Goal: Information Seeking & Learning: Check status

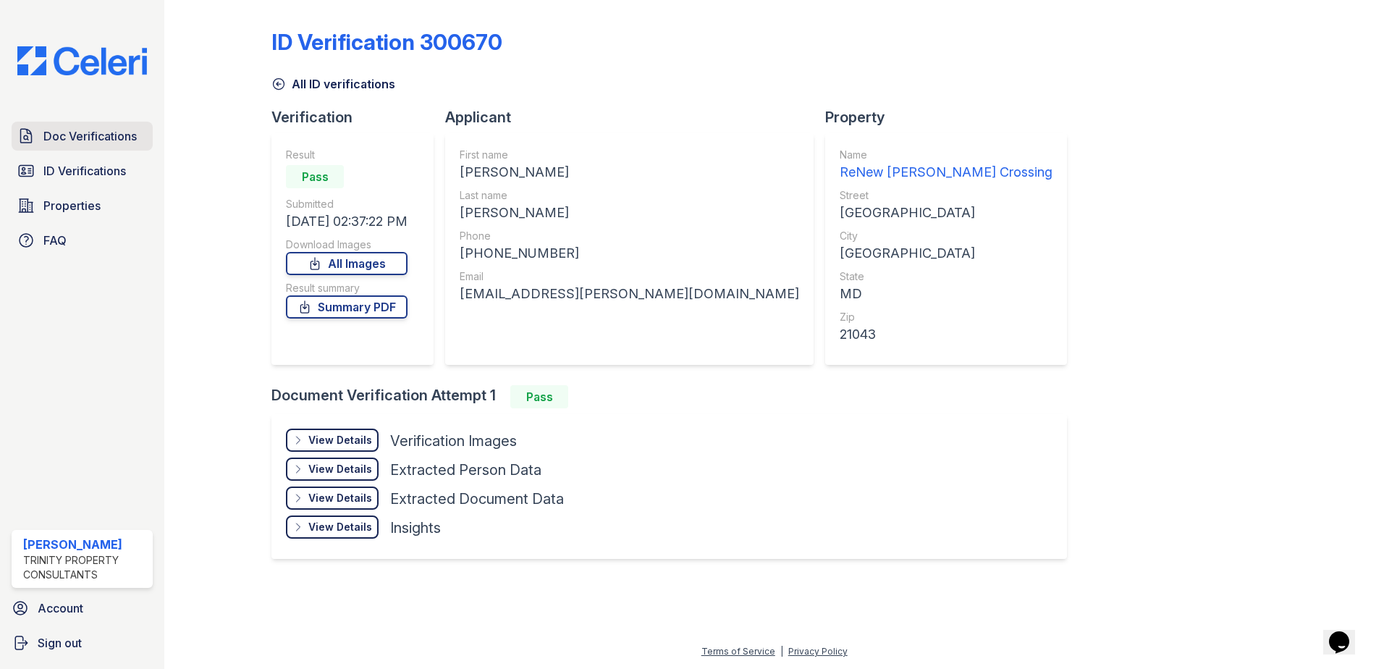
click at [120, 134] on span "Doc Verifications" at bounding box center [89, 135] width 93 height 17
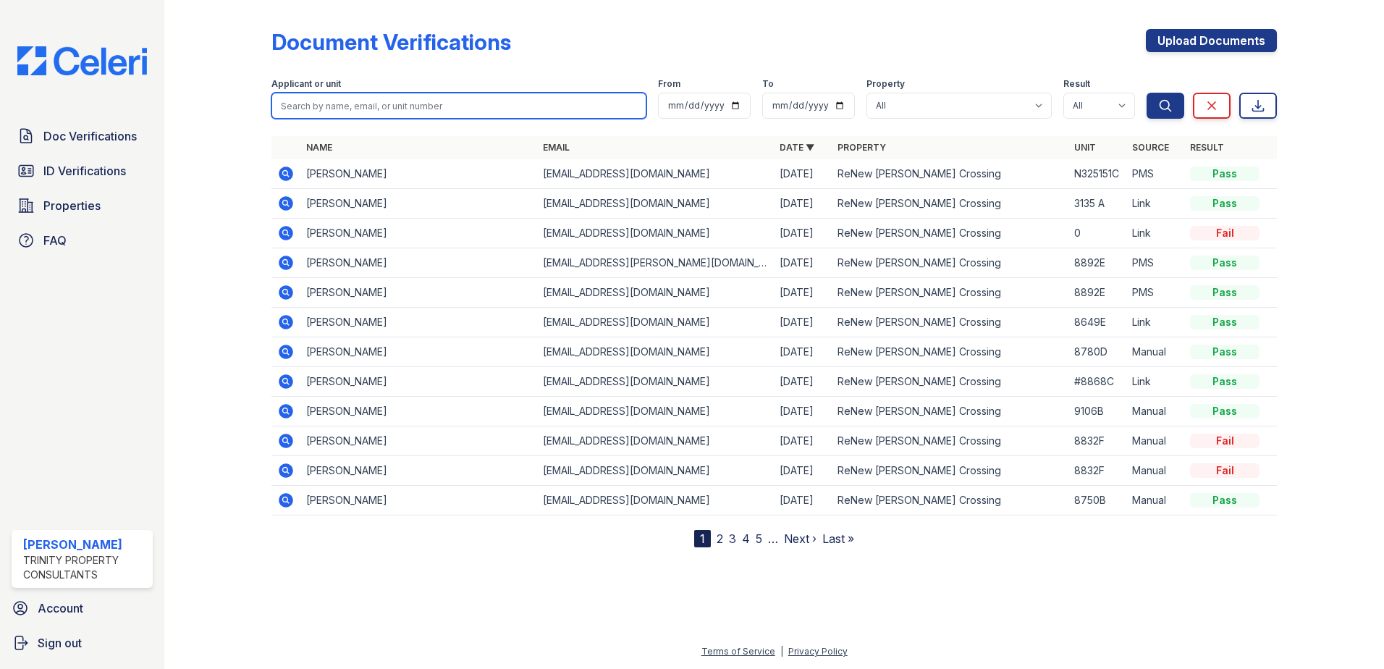
click at [515, 104] on input "search" at bounding box center [458, 106] width 375 height 26
type input "avtar"
click at [1147, 93] on button "Search" at bounding box center [1166, 106] width 38 height 26
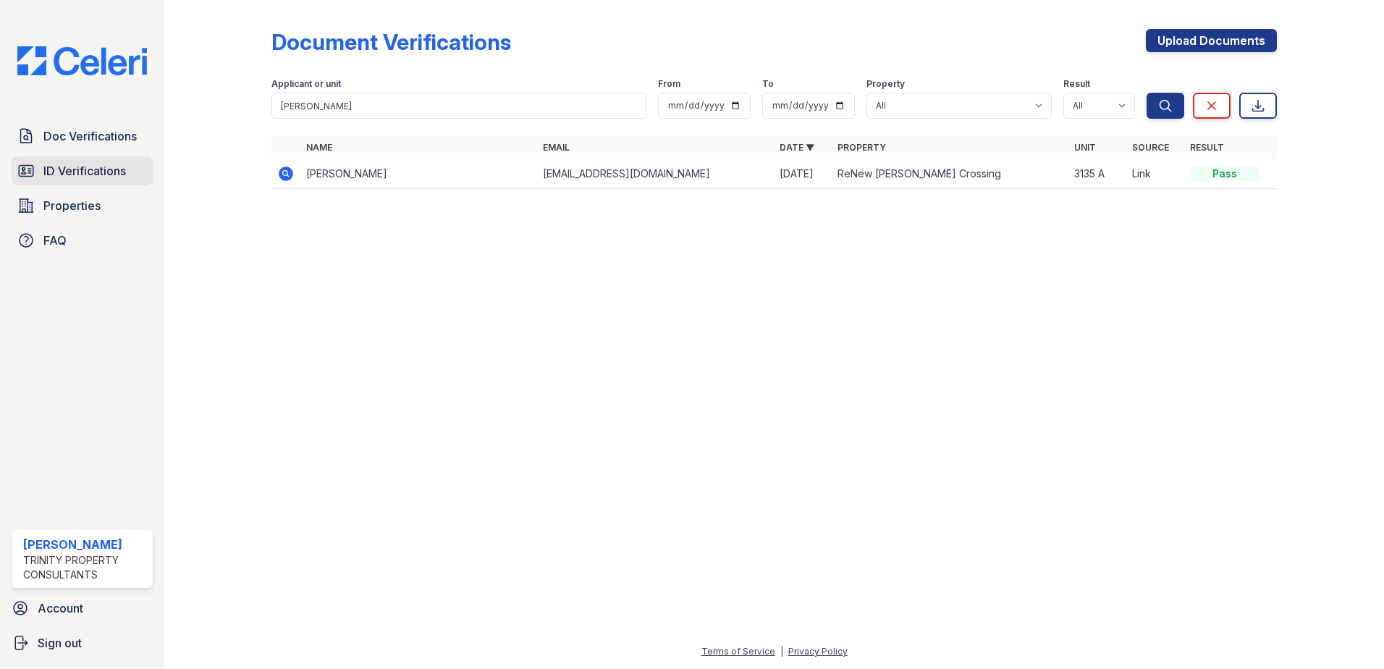
click at [72, 166] on span "ID Verifications" at bounding box center [84, 170] width 83 height 17
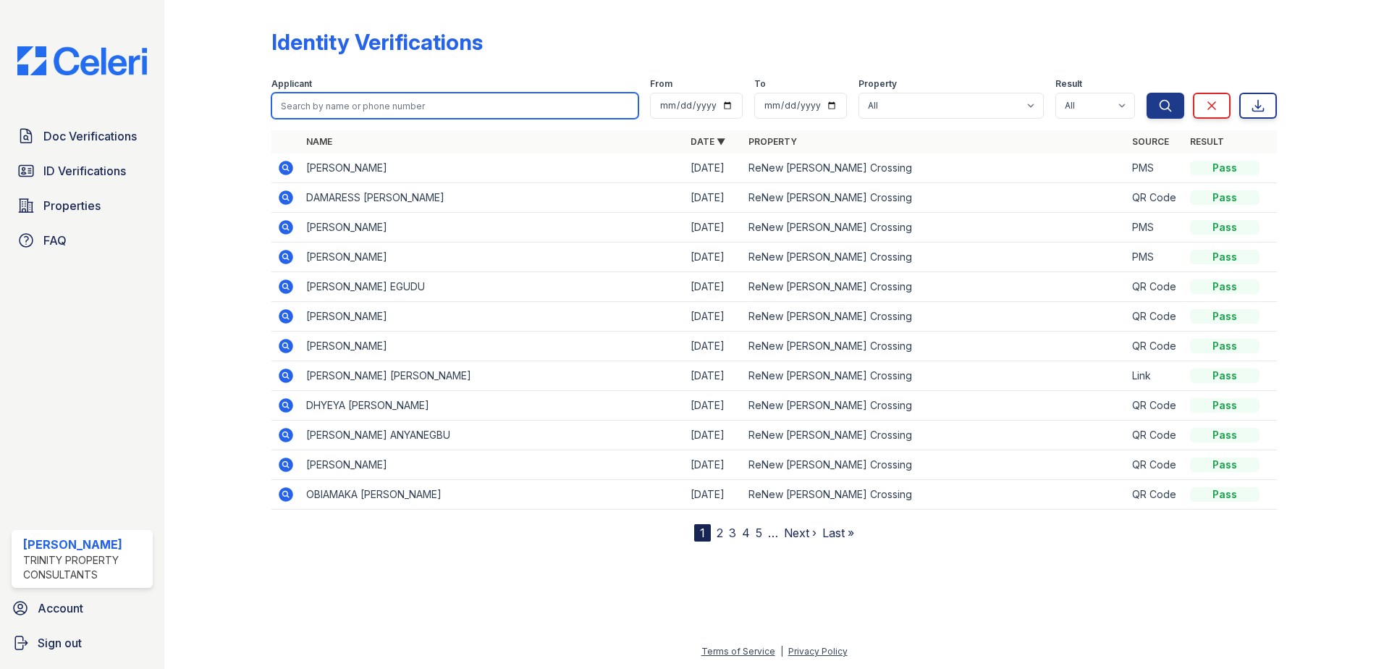
click at [317, 103] on input "search" at bounding box center [454, 106] width 367 height 26
type input "avtar"
click at [1147, 93] on button "Search" at bounding box center [1166, 106] width 38 height 26
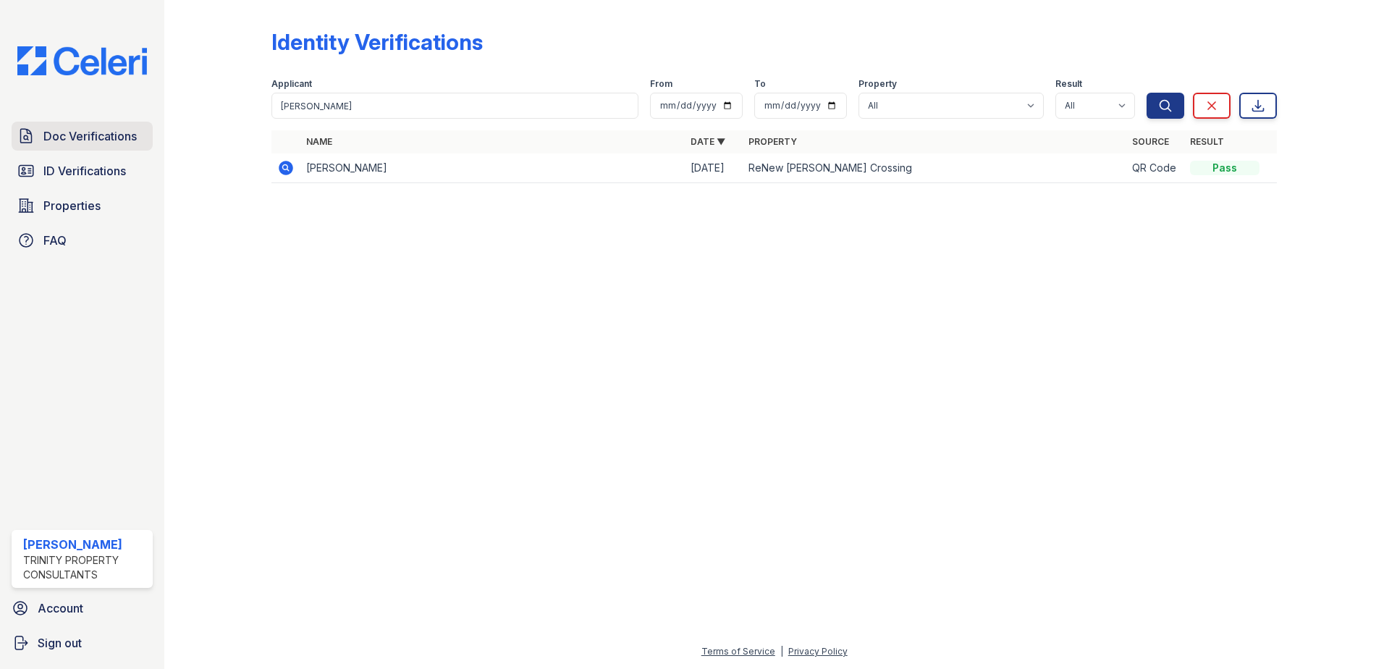
click at [96, 136] on span "Doc Verifications" at bounding box center [89, 135] width 93 height 17
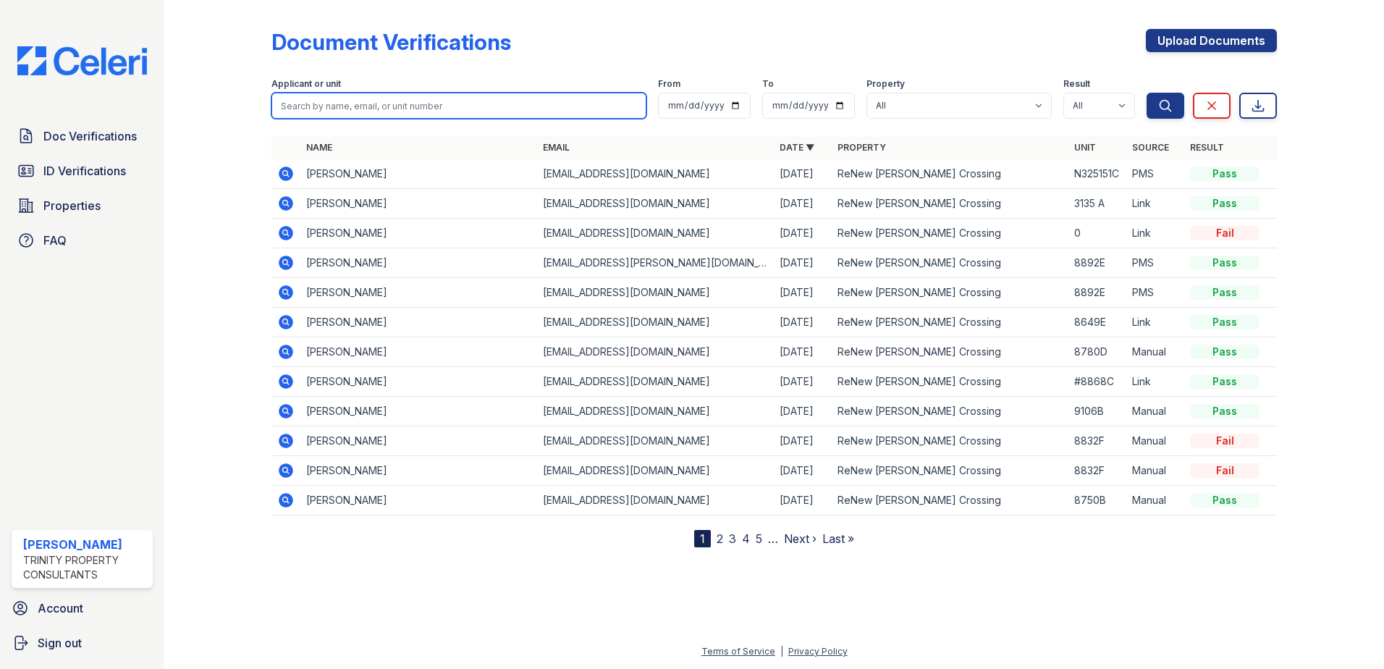
click at [337, 108] on input "search" at bounding box center [458, 106] width 375 height 26
type input "avtar"
click at [1147, 93] on button "Search" at bounding box center [1166, 106] width 38 height 26
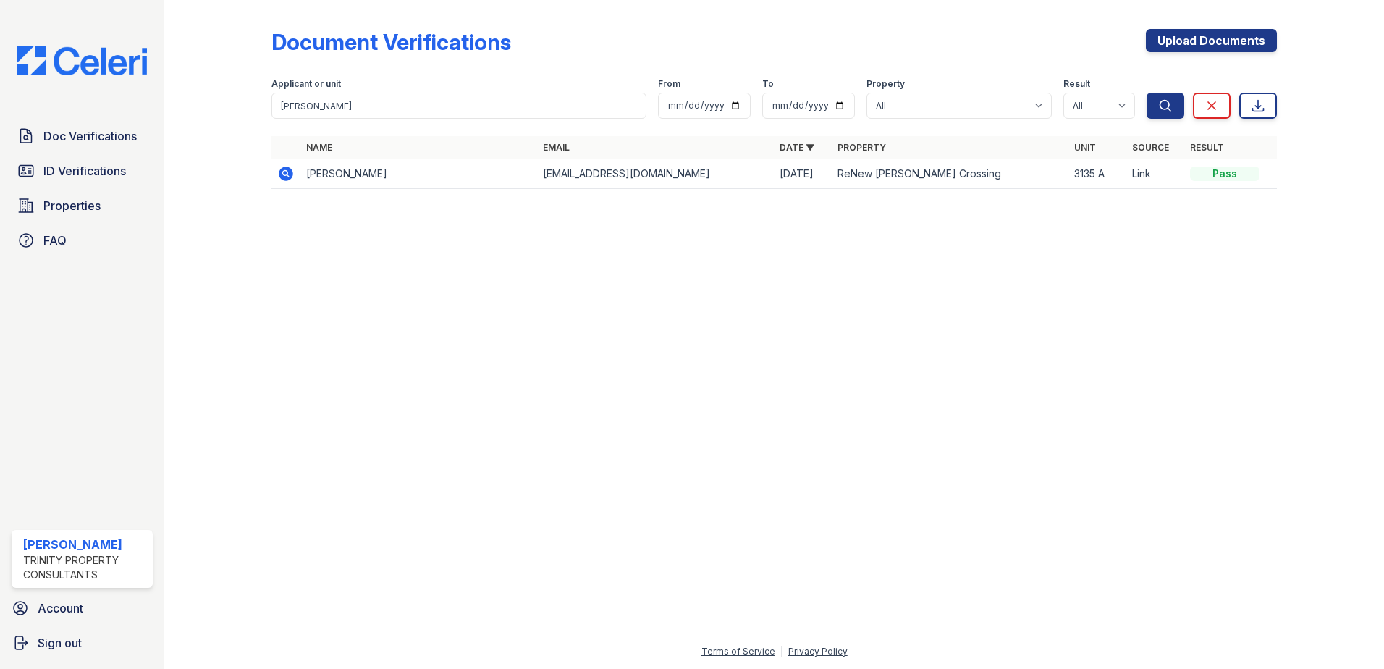
click at [292, 167] on icon at bounding box center [285, 173] width 17 height 17
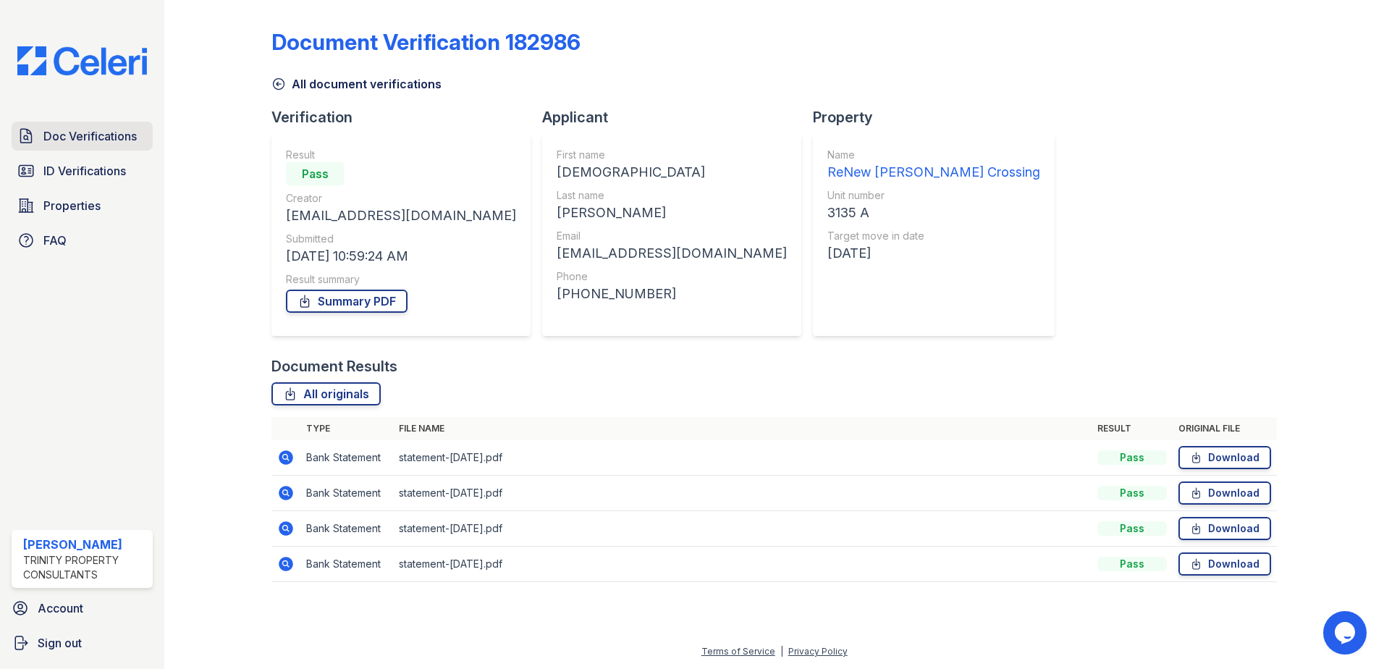
click at [70, 145] on link "Doc Verifications" at bounding box center [82, 136] width 141 height 29
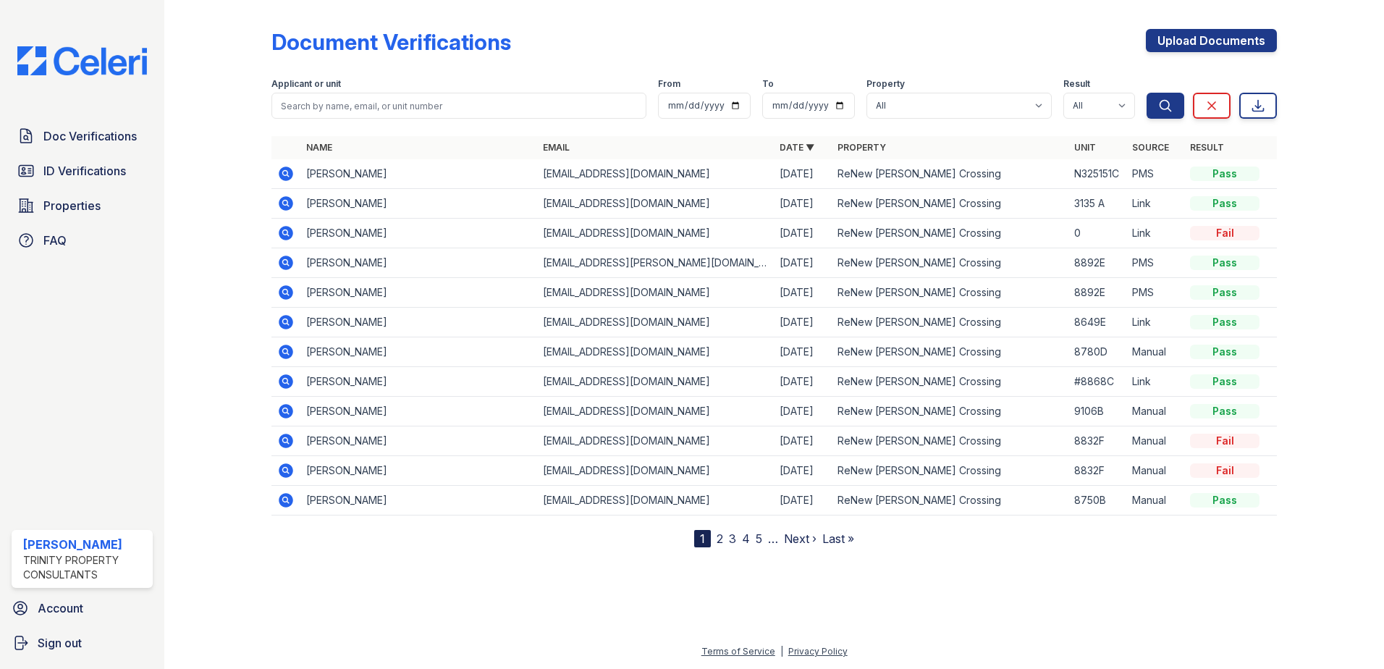
click at [281, 236] on icon at bounding box center [286, 233] width 14 height 14
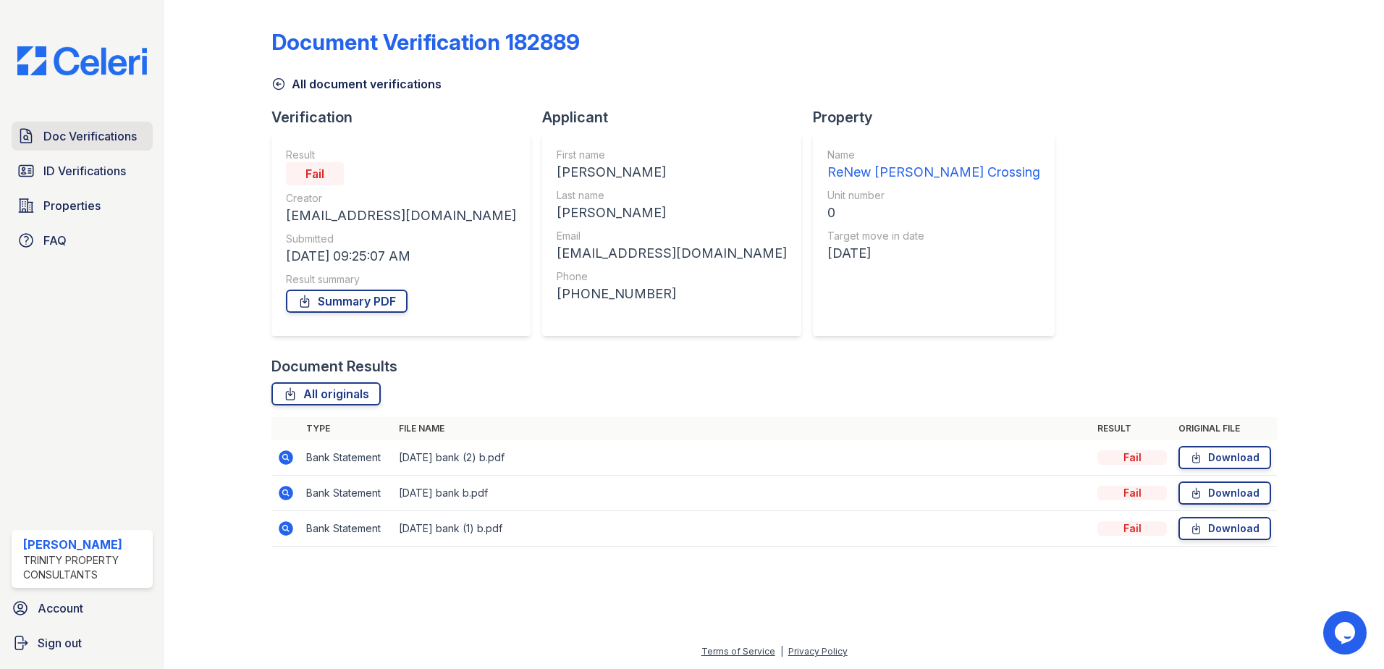
click at [77, 140] on span "Doc Verifications" at bounding box center [89, 135] width 93 height 17
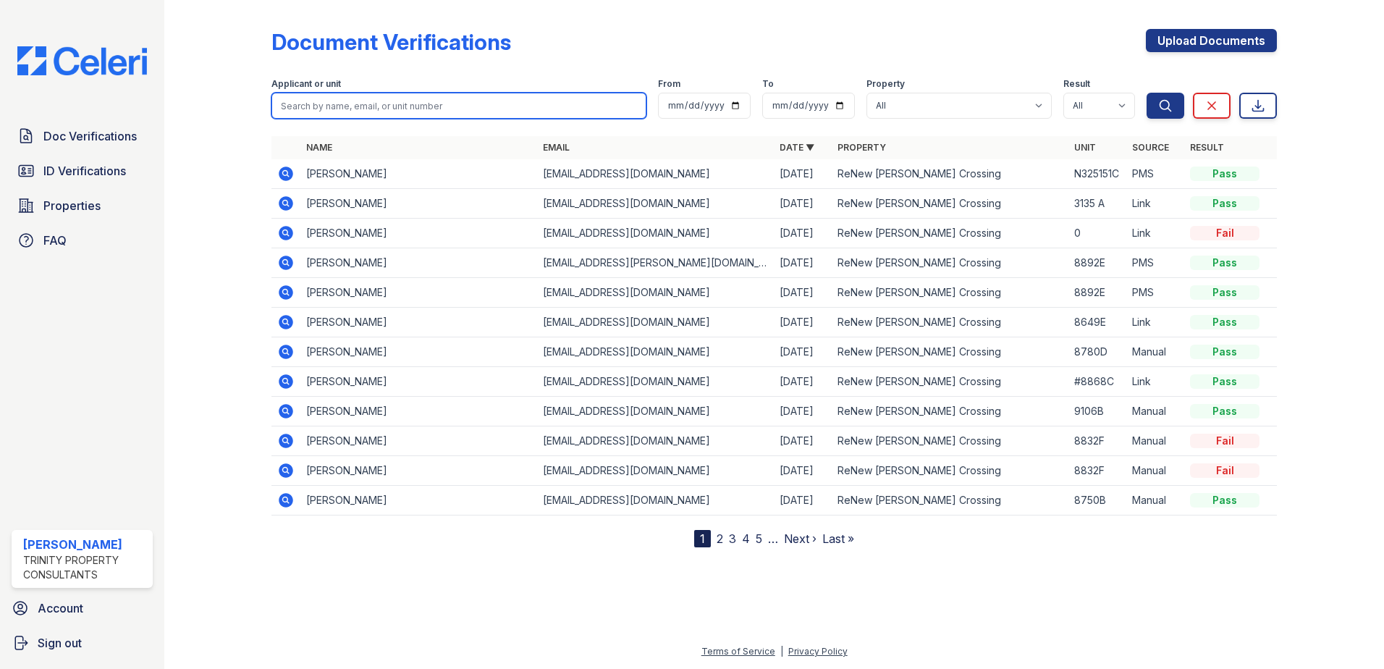
click at [344, 104] on input "search" at bounding box center [458, 106] width 375 height 26
type input "[PERSON_NAME]"
click at [1147, 93] on button "Search" at bounding box center [1166, 106] width 38 height 26
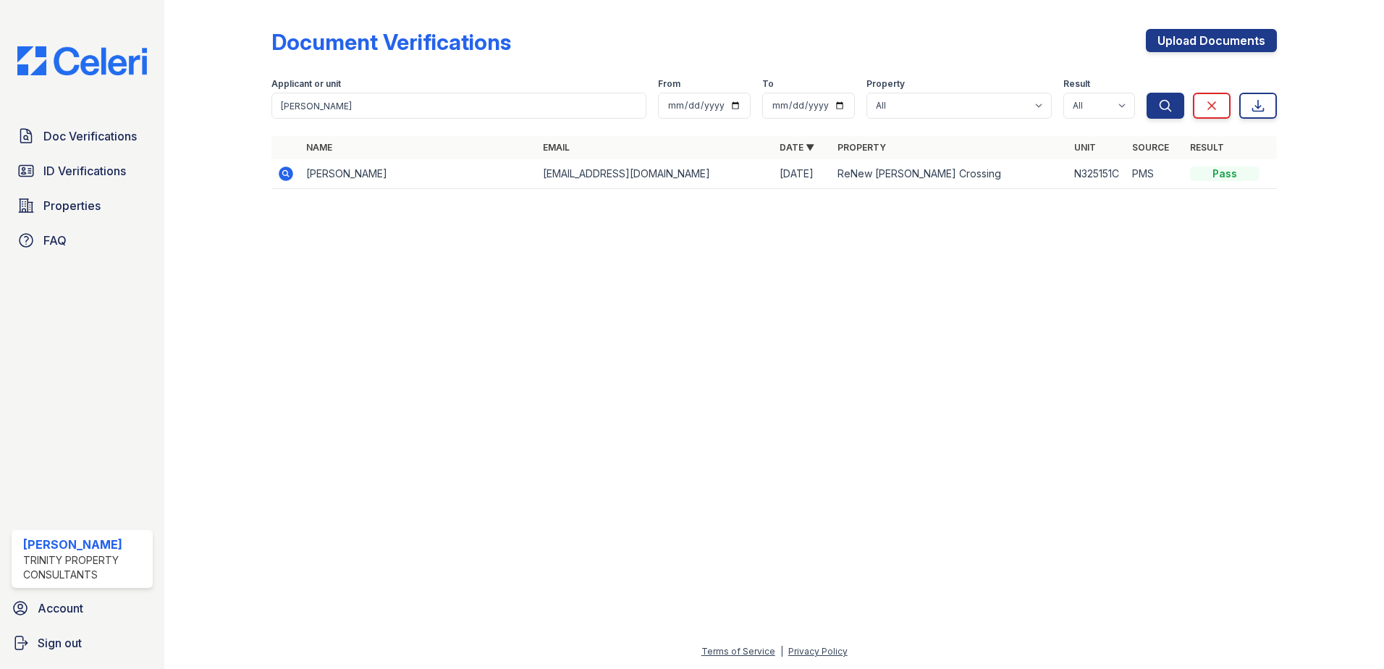
click at [283, 171] on icon at bounding box center [286, 173] width 14 height 14
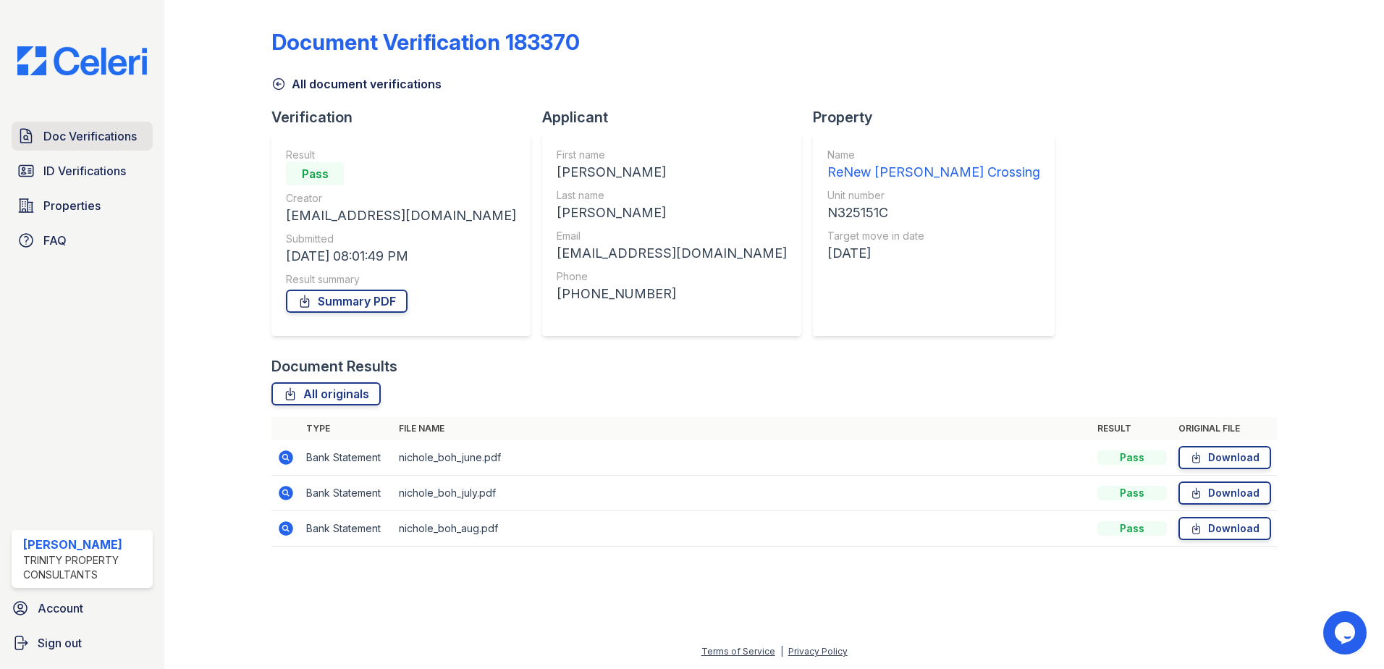
drag, startPoint x: 46, startPoint y: 148, endPoint x: 54, endPoint y: 142, distance: 10.9
click at [46, 148] on link "Doc Verifications" at bounding box center [82, 136] width 141 height 29
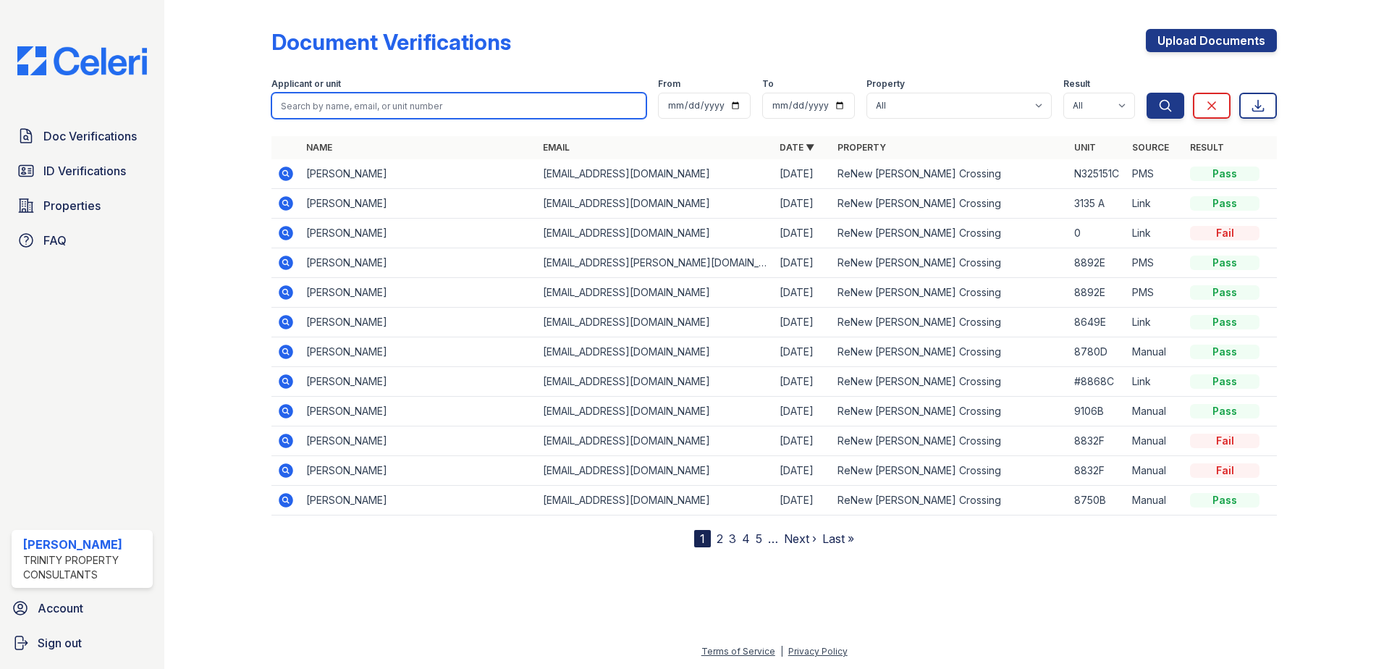
click at [344, 111] on input "search" at bounding box center [458, 106] width 375 height 26
type input "jones"
click at [1147, 93] on button "Search" at bounding box center [1166, 106] width 38 height 26
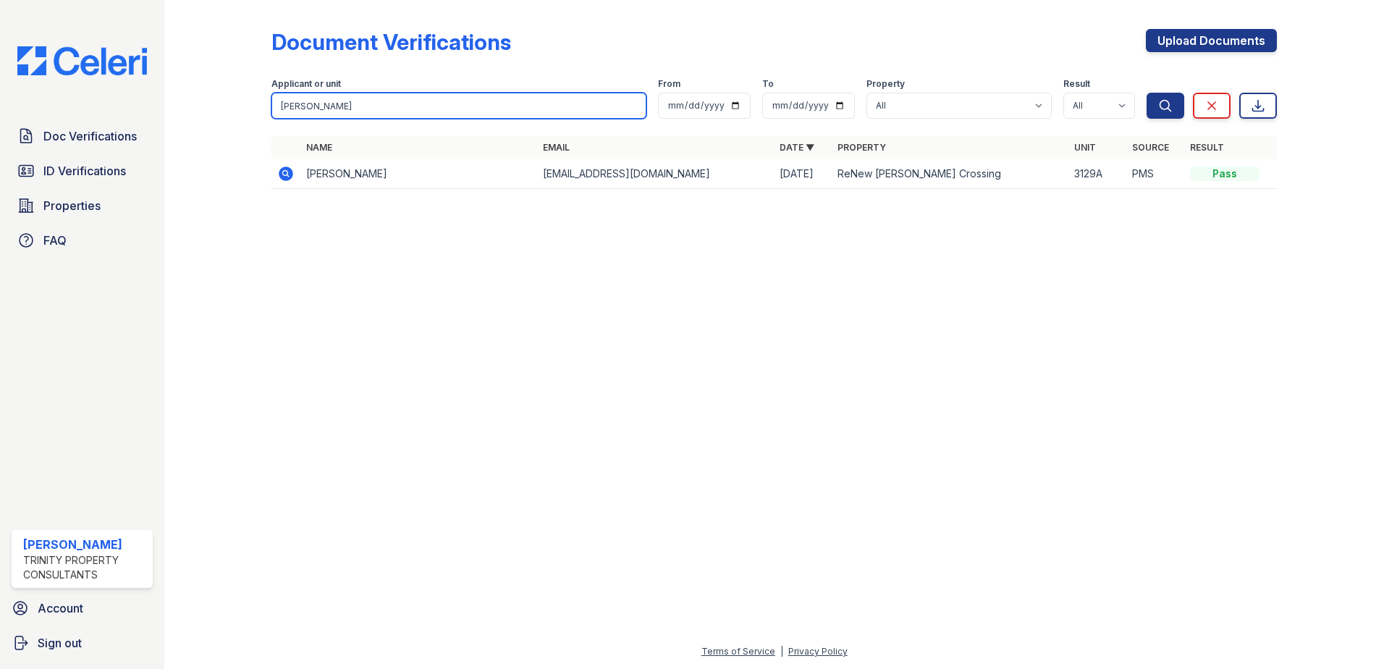
drag, startPoint x: 321, startPoint y: 104, endPoint x: 249, endPoint y: 96, distance: 72.0
click at [249, 96] on div "Document Verifications Upload Documents Filter Applicant or unit jones From To …" at bounding box center [773, 113] width 1173 height 227
type input "charles"
click at [1147, 93] on button "Search" at bounding box center [1166, 106] width 38 height 26
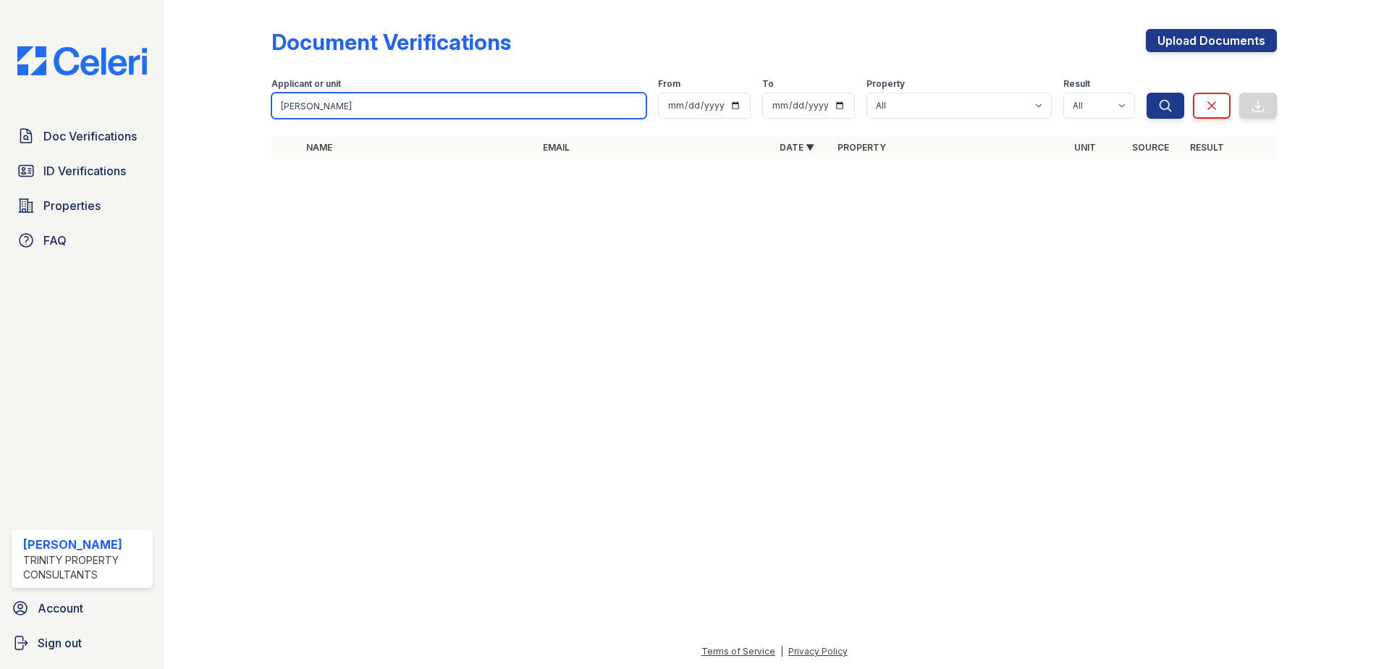
drag, startPoint x: 412, startPoint y: 111, endPoint x: 248, endPoint y: 105, distance: 164.4
click at [248, 105] on div "Document Verifications Upload Documents Filter Applicant or unit charles From T…" at bounding box center [773, 98] width 1173 height 197
type input "anamika"
click at [1147, 93] on button "Search" at bounding box center [1166, 106] width 38 height 26
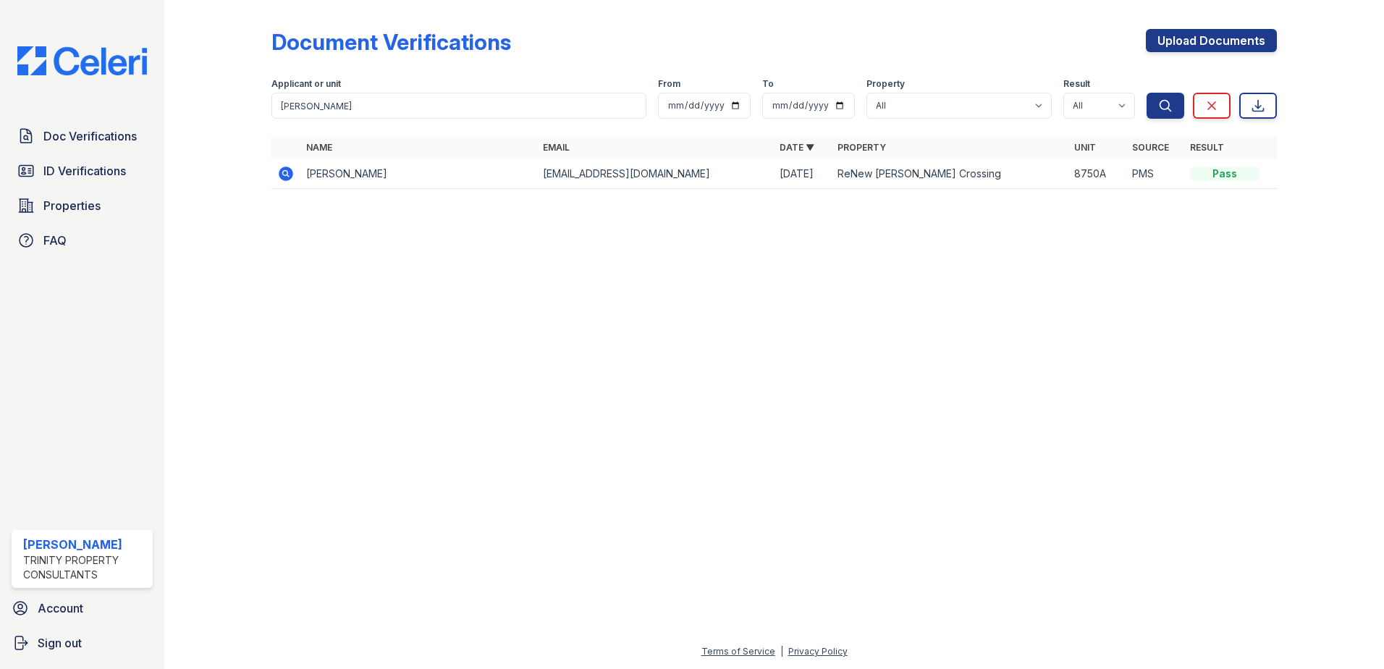
click at [292, 177] on icon at bounding box center [286, 173] width 14 height 14
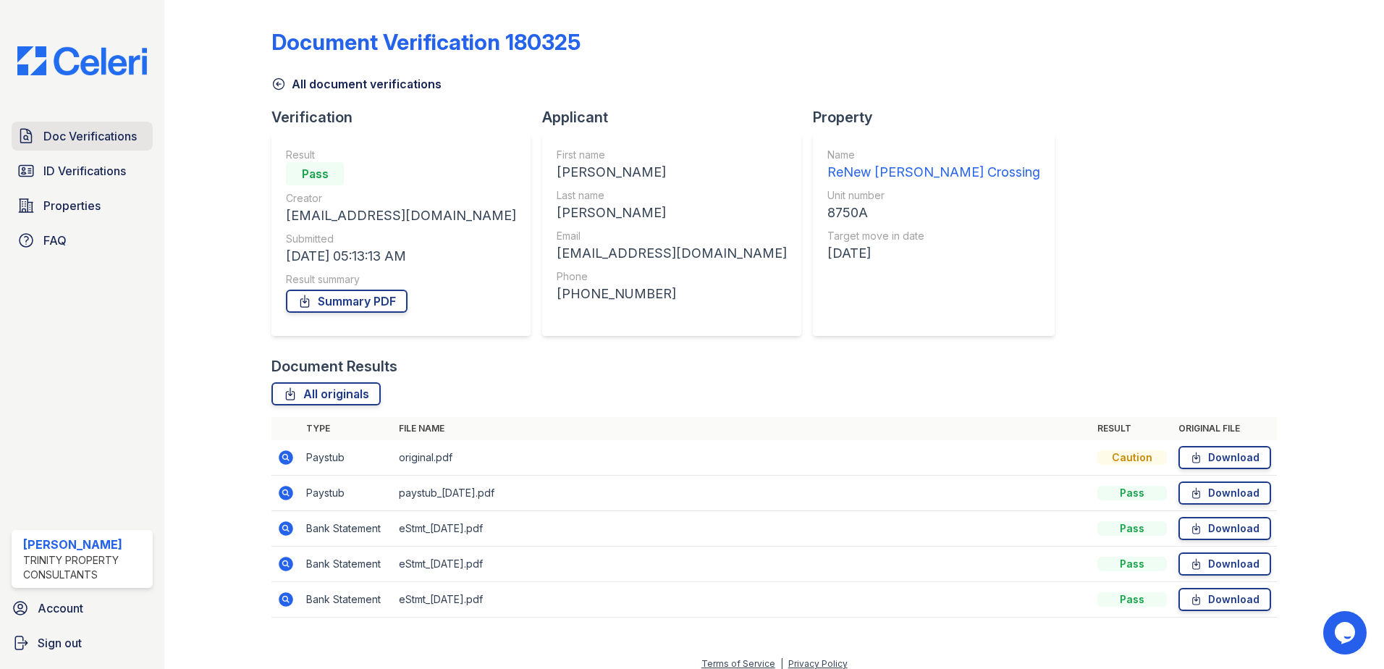
click at [61, 126] on link "Doc Verifications" at bounding box center [82, 136] width 141 height 29
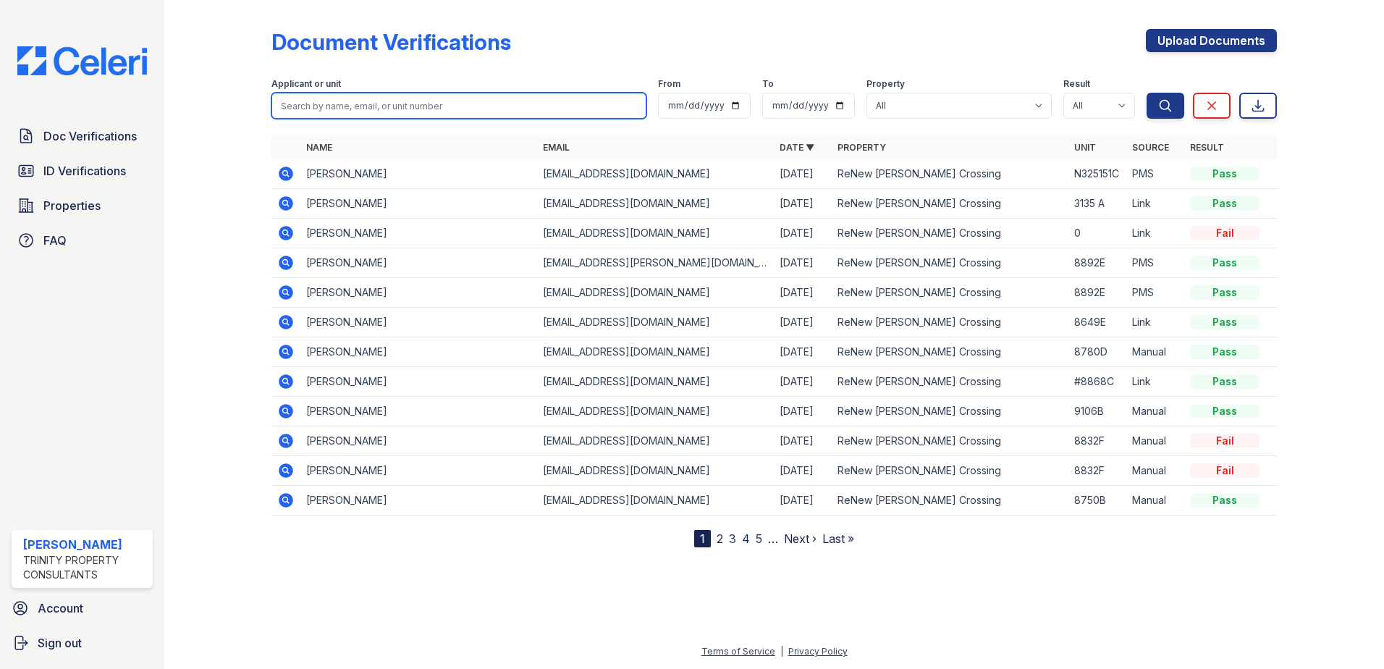
click at [449, 101] on input "search" at bounding box center [458, 106] width 375 height 26
type input "pearsal"
click at [1147, 93] on button "Search" at bounding box center [1166, 106] width 38 height 26
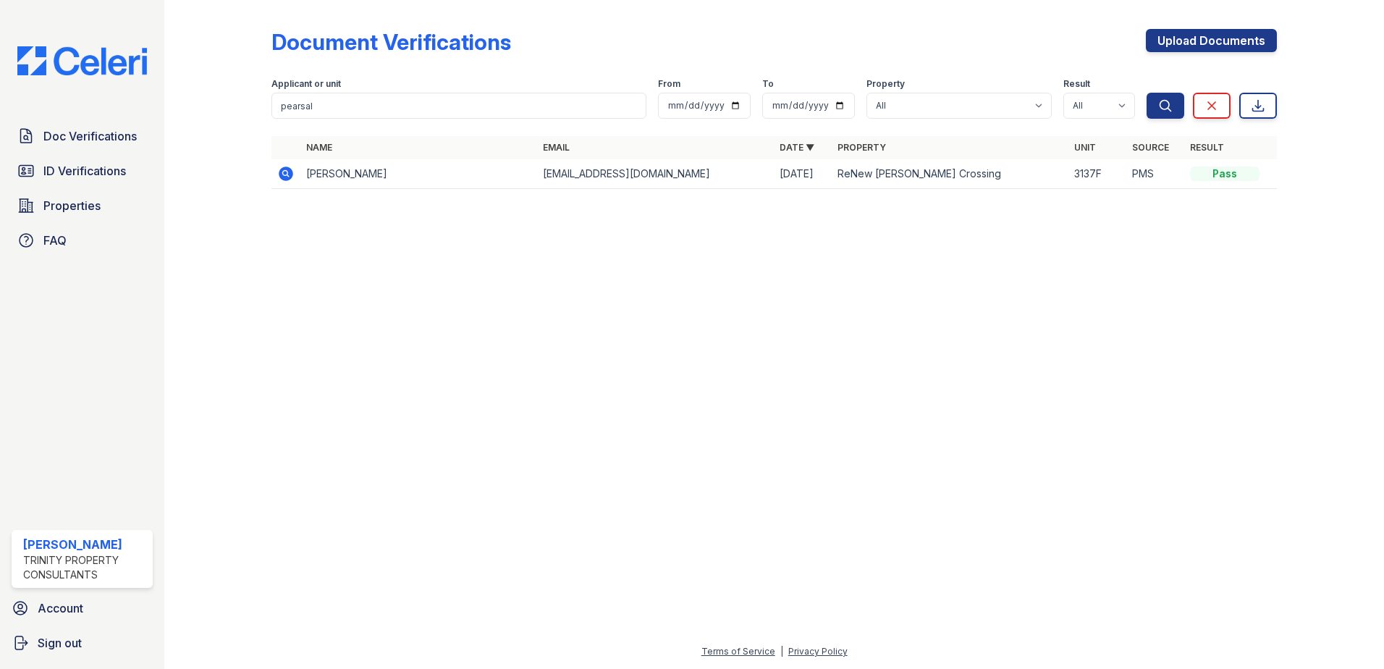
click at [1134, 442] on div at bounding box center [773, 435] width 1173 height 416
click at [284, 174] on icon at bounding box center [285, 173] width 17 height 17
